Goal: Task Accomplishment & Management: Complete application form

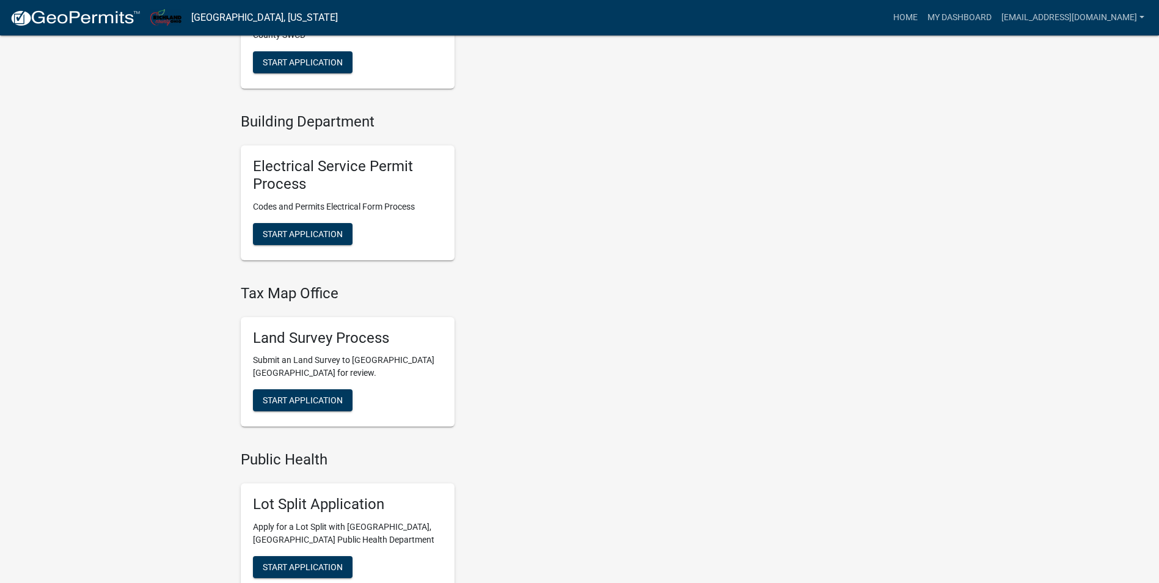
scroll to position [550, 0]
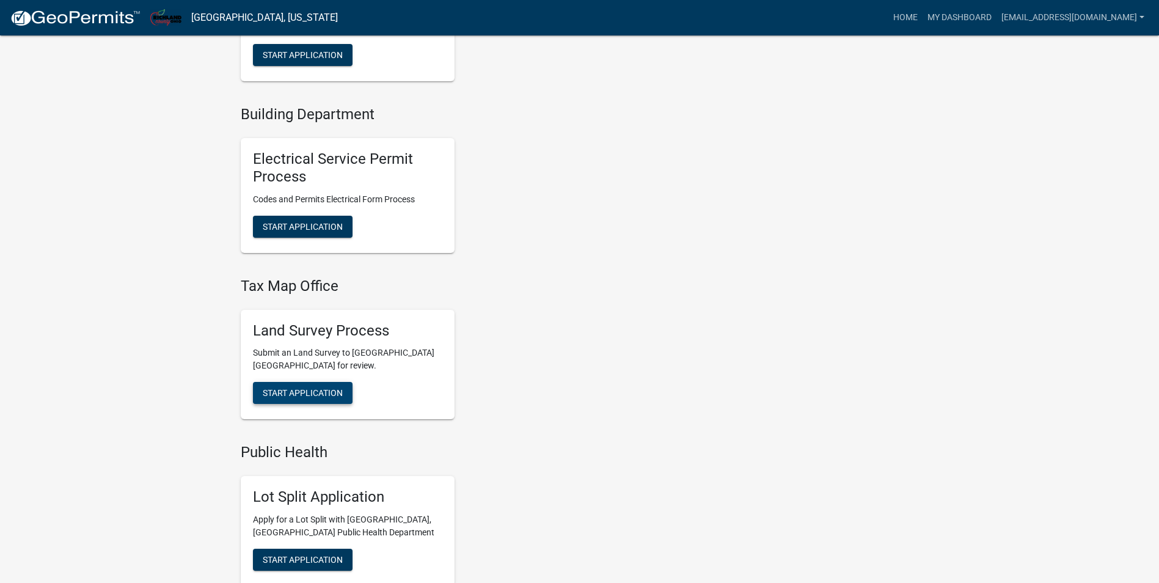
click at [282, 392] on span "Start Application" at bounding box center [303, 393] width 80 height 10
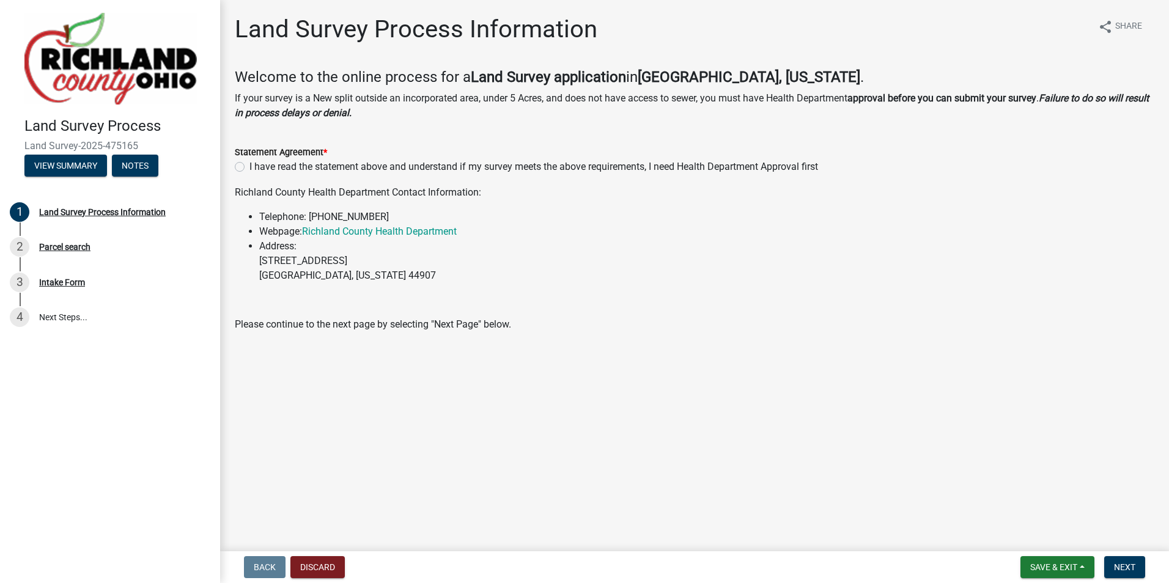
click at [249, 167] on label "I have read the statement above and understand if my survey meets the above req…" at bounding box center [533, 167] width 568 height 15
click at [249, 167] on input "I have read the statement above and understand if my survey meets the above req…" at bounding box center [253, 164] width 8 height 8
radio input "true"
click at [1122, 570] on span "Next" at bounding box center [1124, 567] width 21 height 10
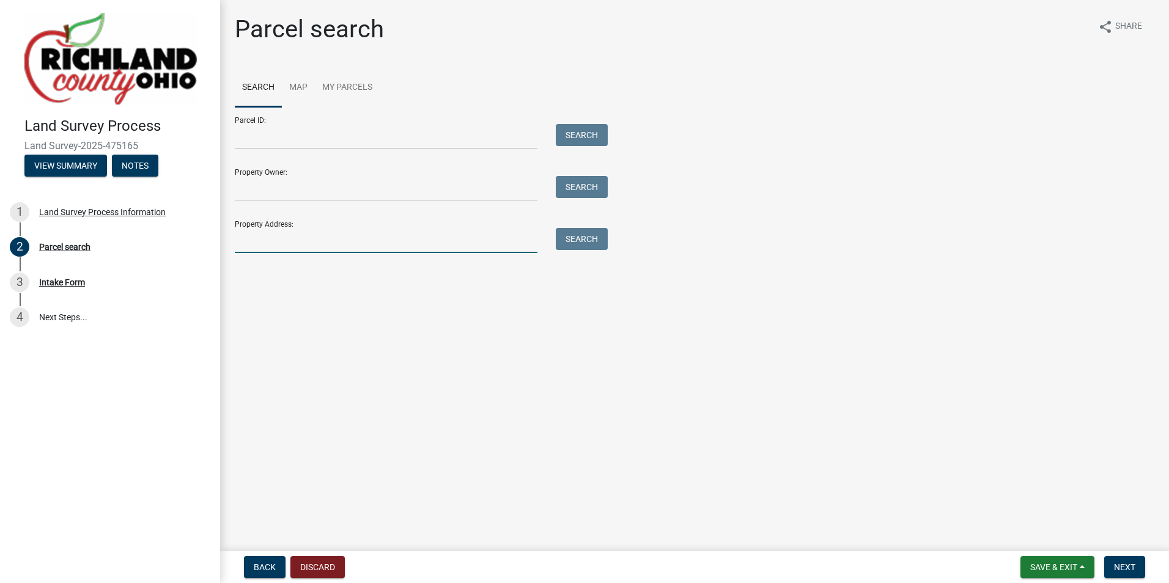
click at [273, 244] on input "Property Address:" at bounding box center [386, 240] width 303 height 25
click at [277, 136] on input "Parcel ID:" at bounding box center [386, 136] width 303 height 25
paste input "0372800210004"
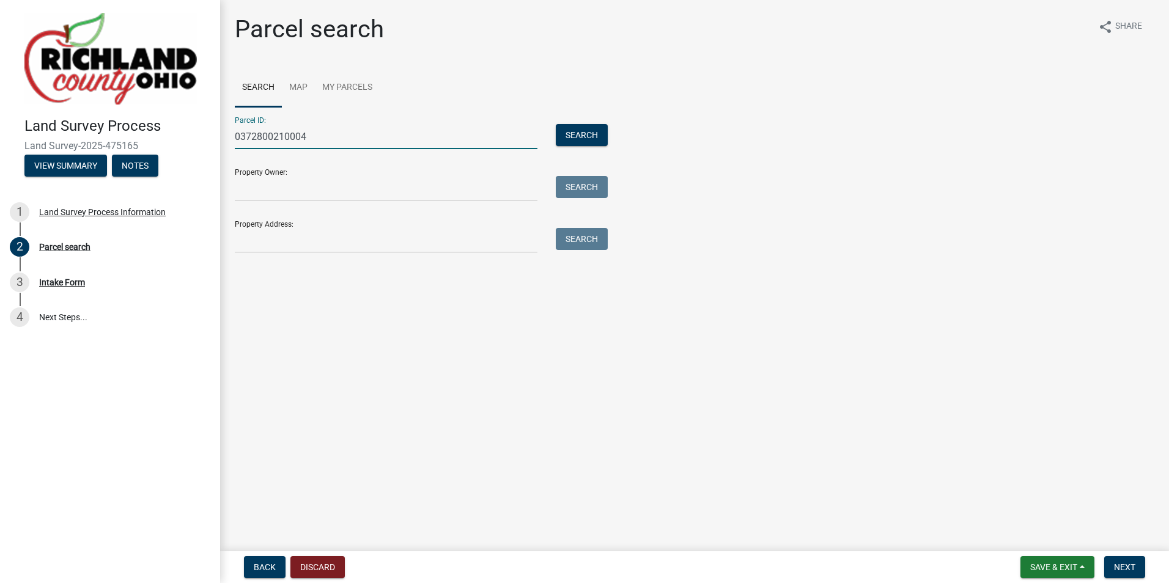
click at [257, 136] on input "0372800210004" at bounding box center [386, 136] width 303 height 25
type input "0372800210004"
click at [570, 134] on button "Search" at bounding box center [582, 135] width 52 height 22
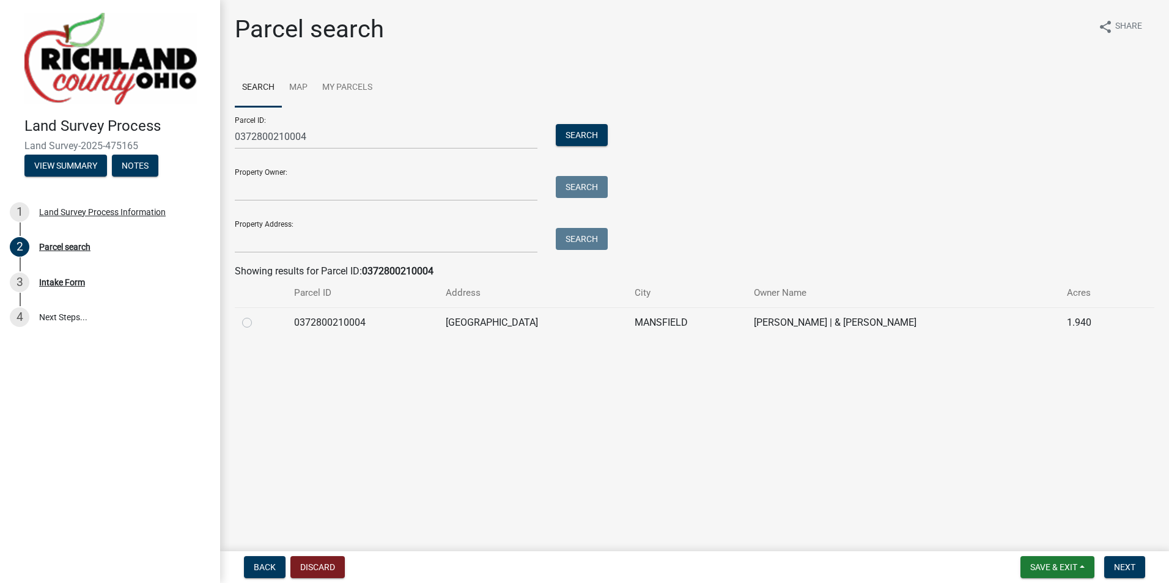
click at [257, 315] on label at bounding box center [257, 315] width 0 height 0
click at [257, 323] on input "radio" at bounding box center [261, 319] width 8 height 8
radio input "true"
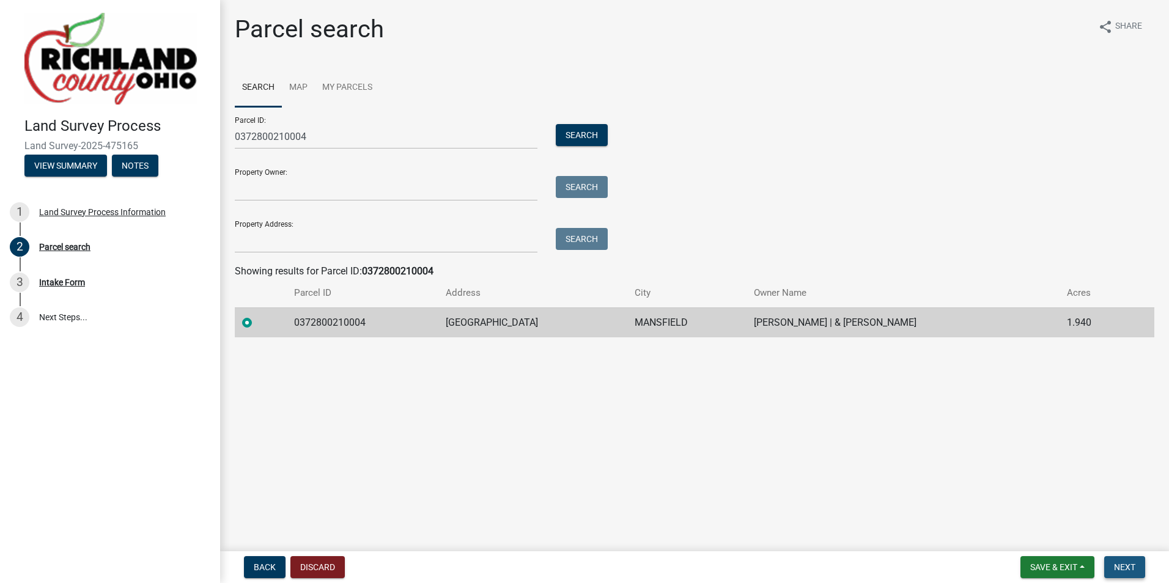
click at [1125, 565] on span "Next" at bounding box center [1124, 567] width 21 height 10
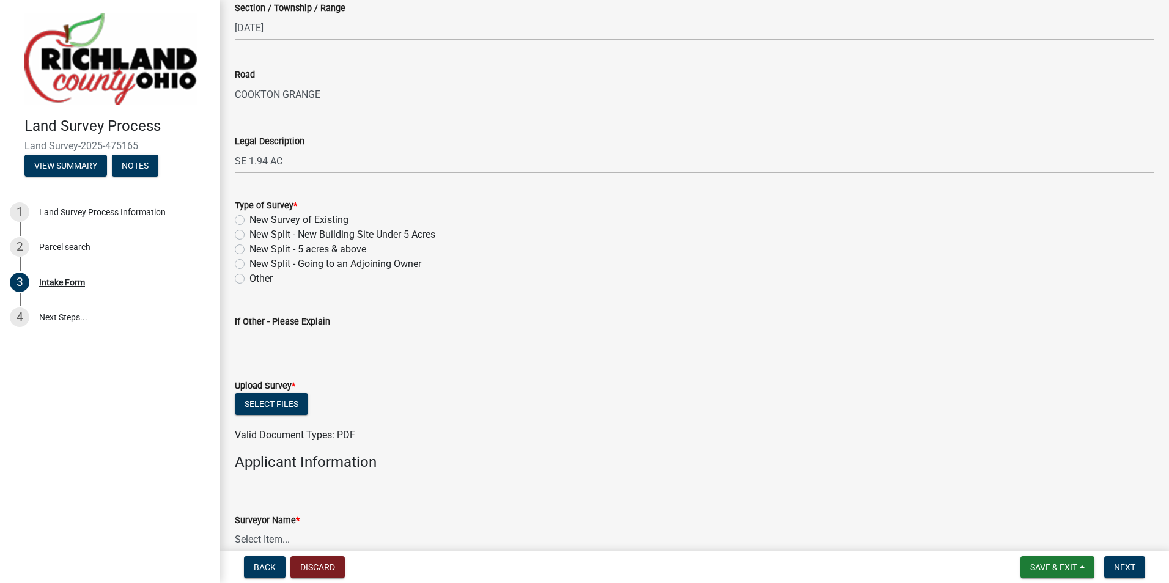
scroll to position [428, 0]
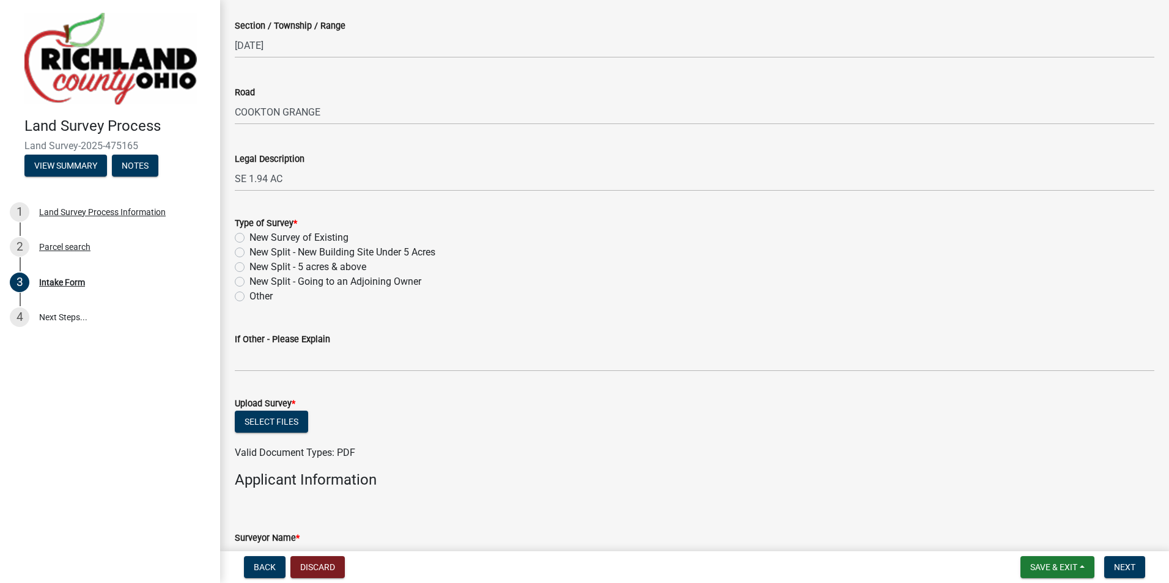
click at [249, 284] on label "New Split - Going to an Adjoining Owner" at bounding box center [335, 281] width 172 height 15
click at [249, 282] on input "New Split - Going to an Adjoining Owner" at bounding box center [253, 278] width 8 height 8
radio input "true"
click at [1125, 562] on span "Next" at bounding box center [1124, 567] width 21 height 10
click at [257, 424] on button "Select files" at bounding box center [271, 422] width 73 height 22
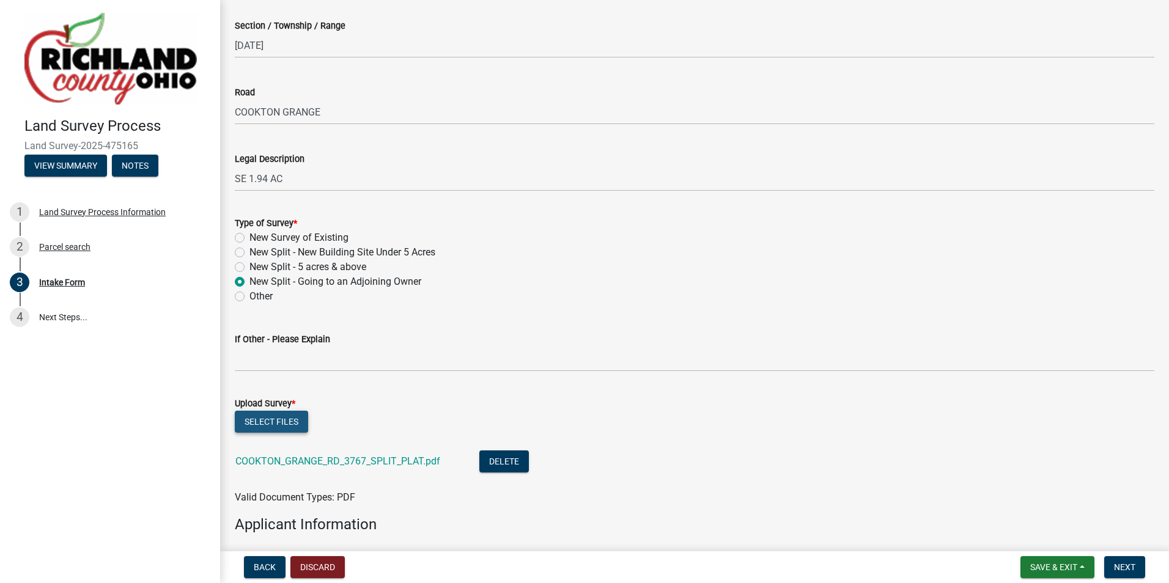
click at [277, 421] on button "Select files" at bounding box center [271, 422] width 73 height 22
click at [270, 413] on button "Select files" at bounding box center [271, 422] width 73 height 22
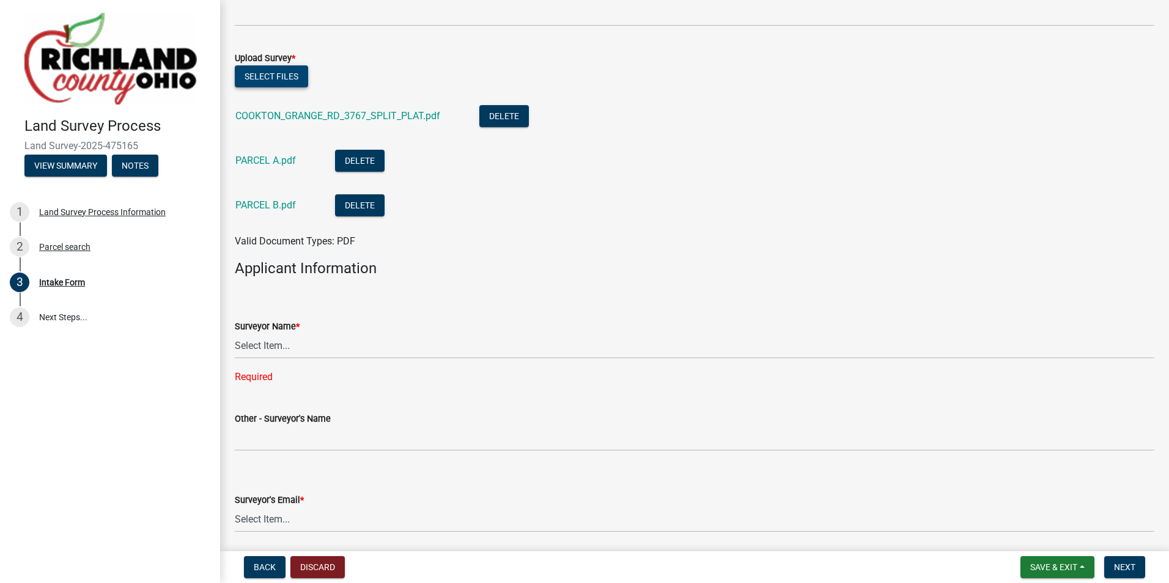
scroll to position [794, 0]
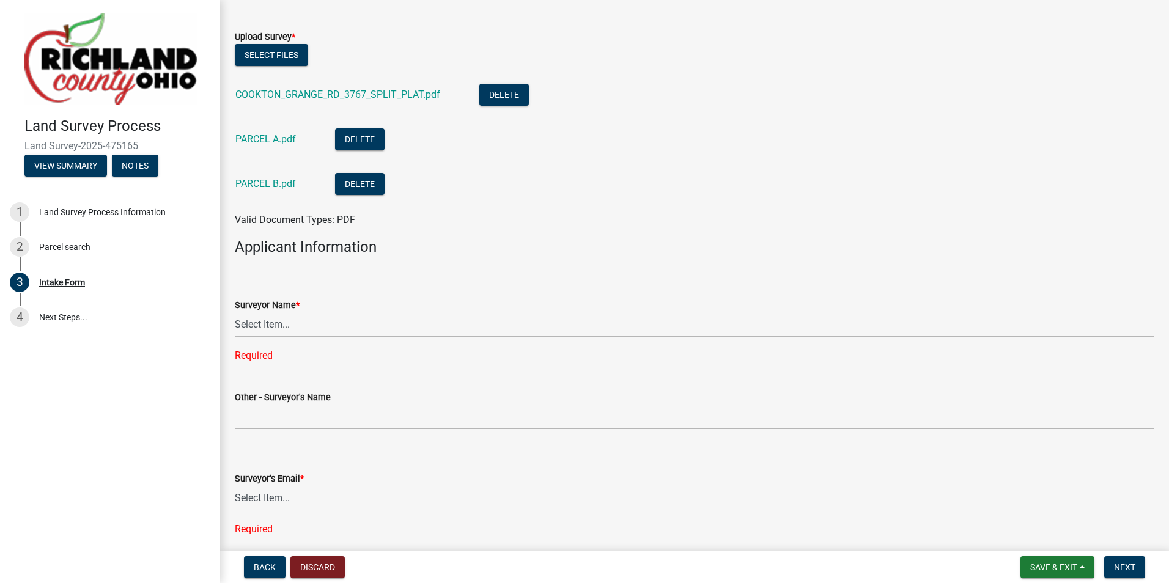
click at [262, 321] on select "Select Item... [PERSON_NAME], [PERSON_NAME], [PERSON_NAME], [PERSON_NAME], [PER…" at bounding box center [694, 324] width 919 height 25
click at [235, 312] on select "Select Item... [PERSON_NAME], [PERSON_NAME], [PERSON_NAME], [PERSON_NAME], [PER…" at bounding box center [694, 324] width 919 height 25
select select "e3ca45da-66a7-4348-bdb2-aae22e64458a"
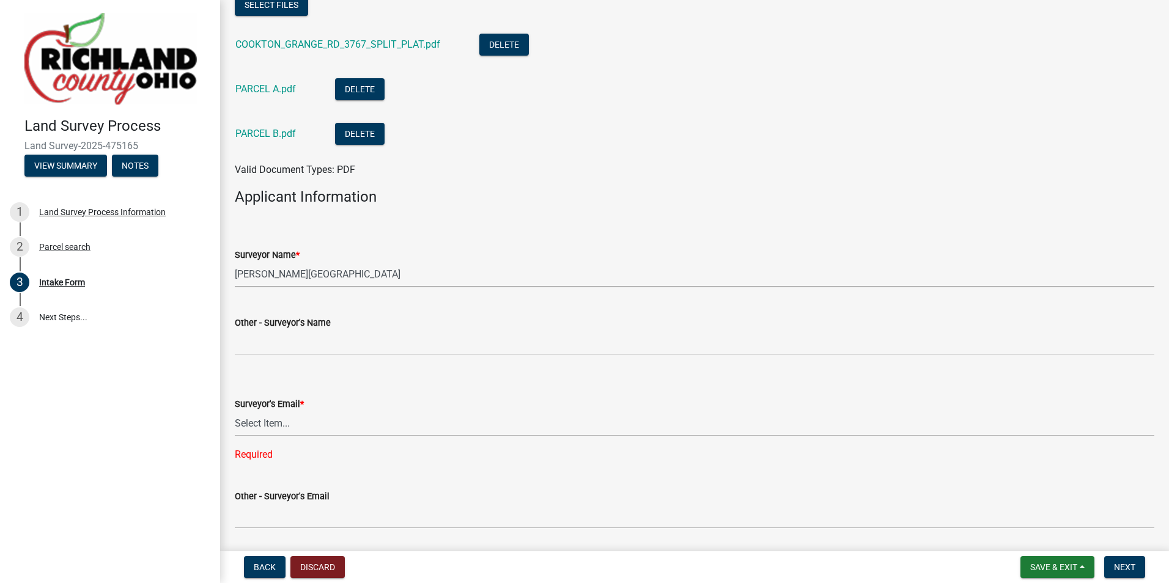
scroll to position [917, 0]
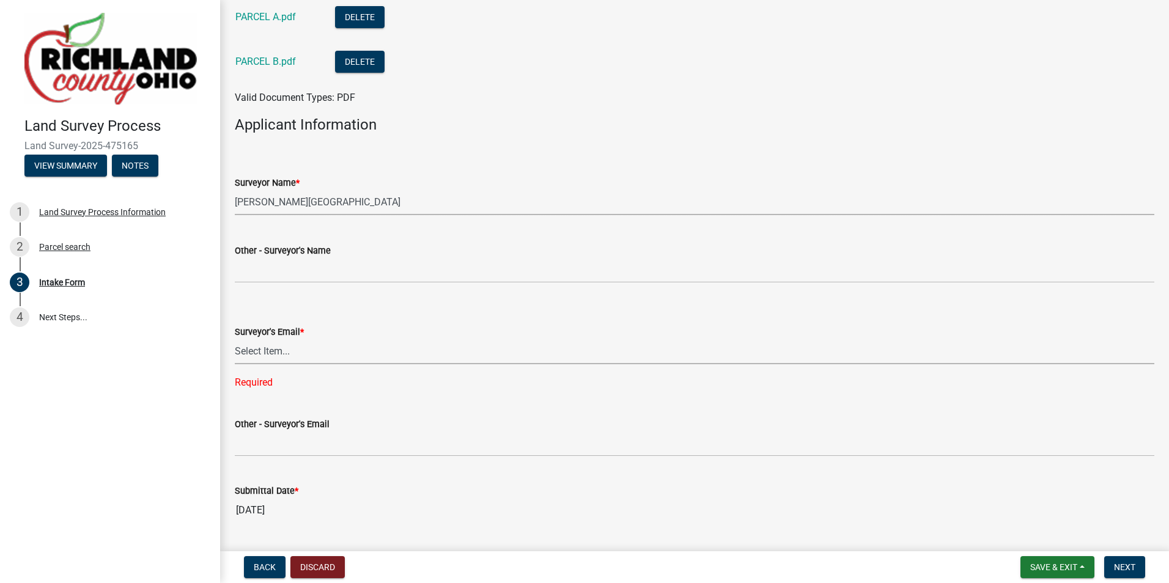
click at [293, 340] on select "Select Item... [EMAIL_ADDRESS][DOMAIN_NAME] [EMAIL_ADDRESS][DOMAIN_NAME] [EMAIL…" at bounding box center [694, 351] width 919 height 25
click at [235, 339] on select "Select Item... [EMAIL_ADDRESS][DOMAIN_NAME] [EMAIL_ADDRESS][DOMAIN_NAME] [EMAIL…" at bounding box center [694, 351] width 919 height 25
select select "5c0a573e-17ec-4098-be21-054cfa68ffd7"
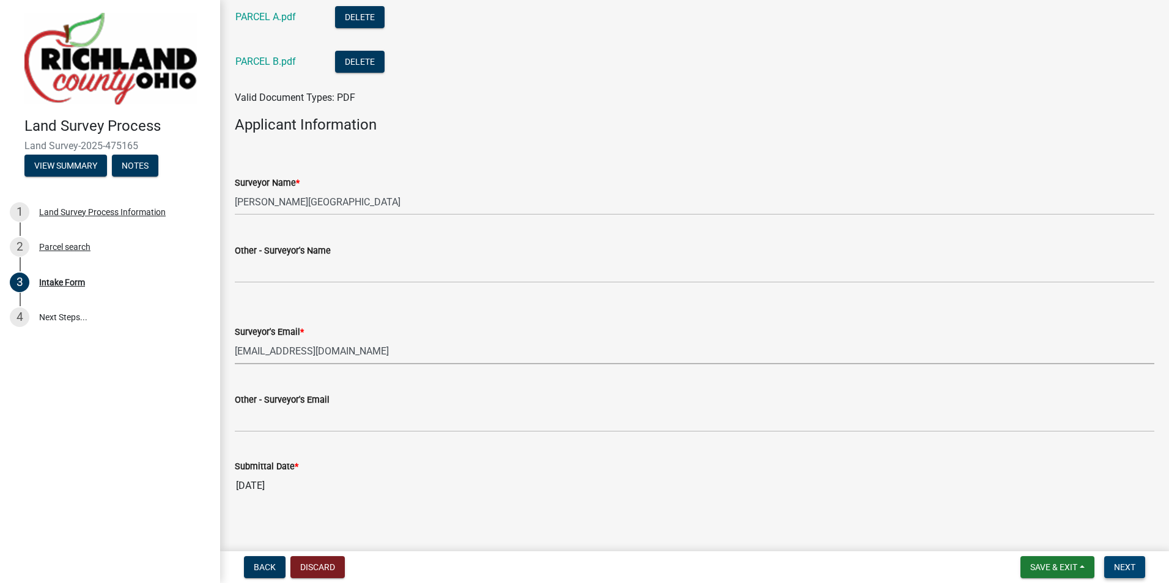
click at [1125, 563] on span "Next" at bounding box center [1124, 567] width 21 height 10
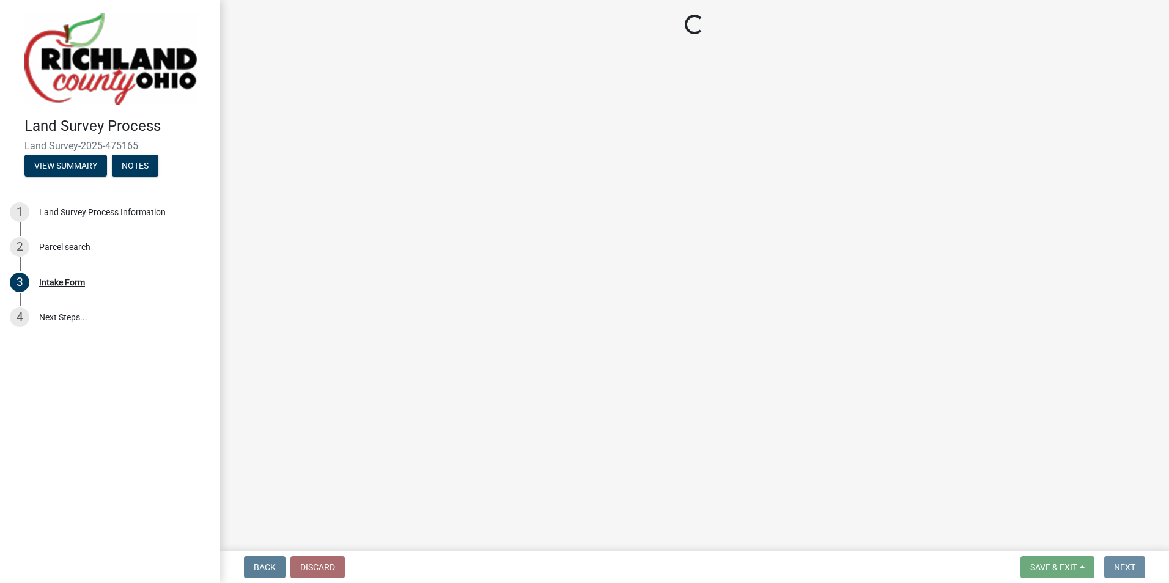
scroll to position [0, 0]
